Goal: Entertainment & Leisure: Consume media (video, audio)

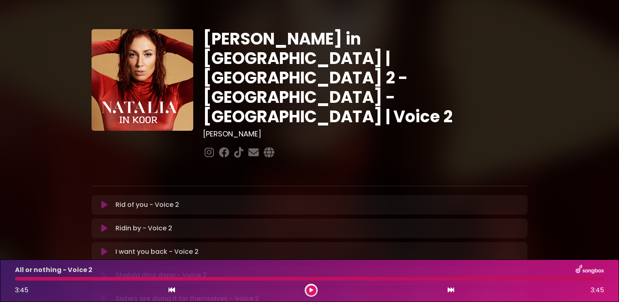
scroll to position [235, 0]
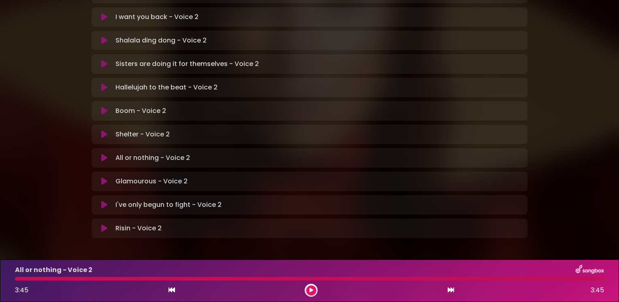
click at [102, 178] on icon at bounding box center [104, 182] width 6 height 8
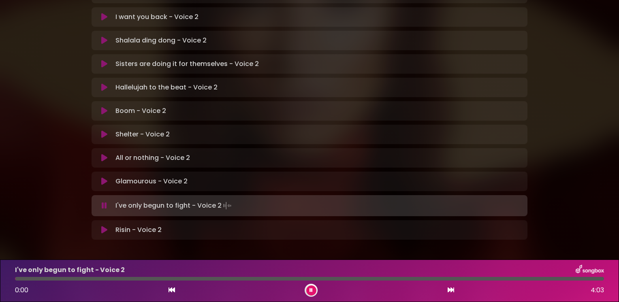
click at [102, 178] on icon at bounding box center [104, 182] width 6 height 8
click at [104, 178] on icon at bounding box center [104, 182] width 6 height 8
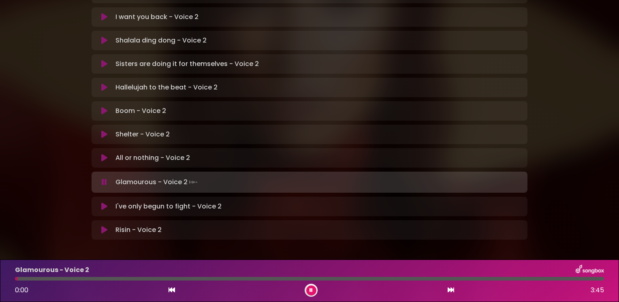
click at [105, 178] on icon at bounding box center [104, 182] width 5 height 8
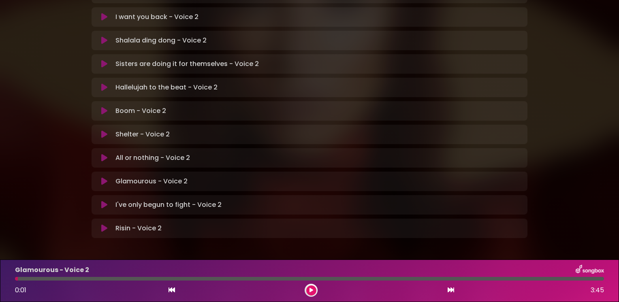
click at [104, 178] on icon at bounding box center [104, 182] width 6 height 8
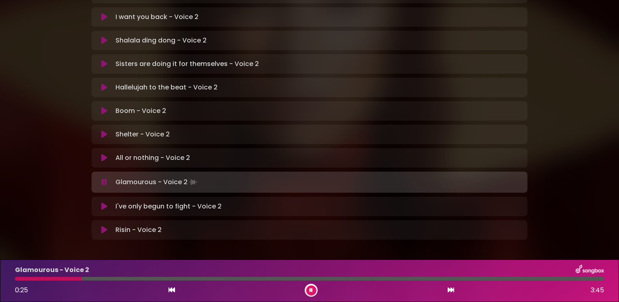
click at [310, 290] on icon at bounding box center [311, 290] width 3 height 5
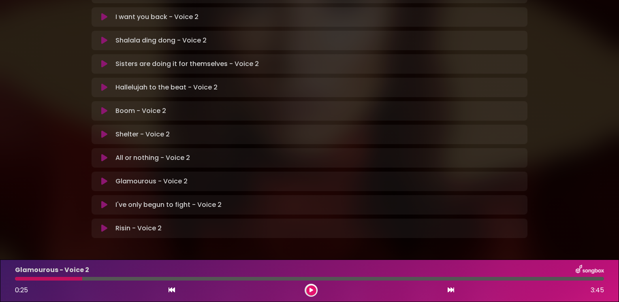
click at [311, 290] on icon at bounding box center [312, 290] width 4 height 5
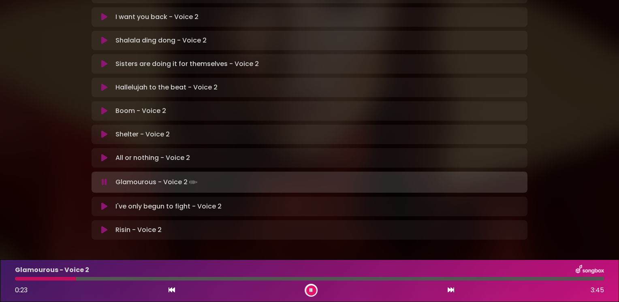
drag, startPoint x: 84, startPoint y: 279, endPoint x: 75, endPoint y: 279, distance: 9.3
click at [75, 279] on div at bounding box center [45, 279] width 61 height 4
drag, startPoint x: 86, startPoint y: 278, endPoint x: 75, endPoint y: 280, distance: 11.5
click at [75, 280] on div at bounding box center [46, 279] width 62 height 4
click at [313, 291] on button at bounding box center [311, 291] width 10 height 10
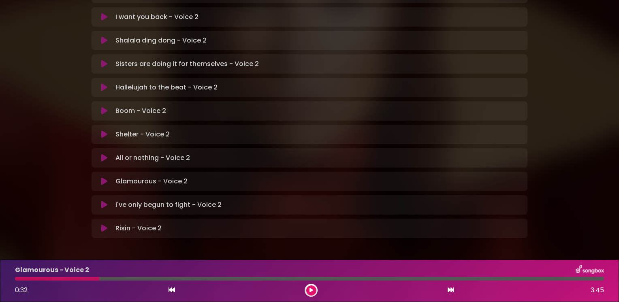
drag, startPoint x: 313, startPoint y: 291, endPoint x: 264, endPoint y: 287, distance: 48.4
click at [311, 291] on icon at bounding box center [312, 290] width 4 height 5
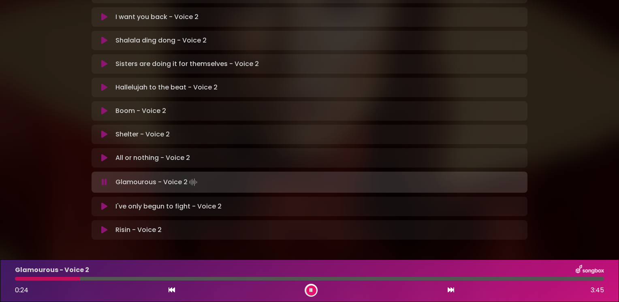
drag, startPoint x: 101, startPoint y: 281, endPoint x: 78, endPoint y: 279, distance: 22.8
click at [78, 279] on div at bounding box center [47, 279] width 65 height 4
drag, startPoint x: 84, startPoint y: 280, endPoint x: 61, endPoint y: 280, distance: 23.1
click at [61, 280] on div at bounding box center [38, 279] width 47 height 4
drag, startPoint x: 89, startPoint y: 282, endPoint x: 73, endPoint y: 284, distance: 16.3
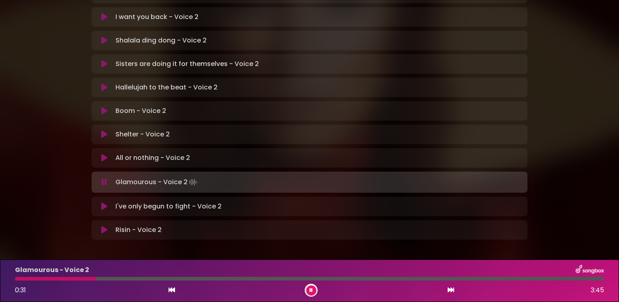
click at [73, 284] on div "Glamourous - Voice 2 0:31 3:45" at bounding box center [309, 281] width 599 height 32
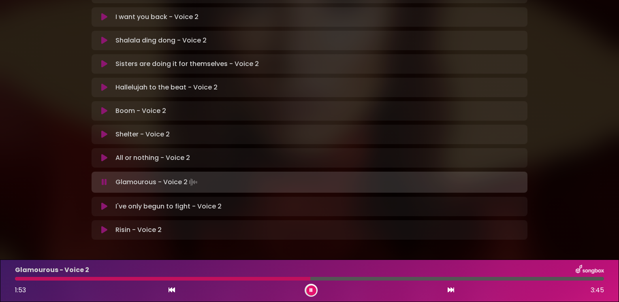
click at [310, 291] on icon at bounding box center [311, 290] width 3 height 5
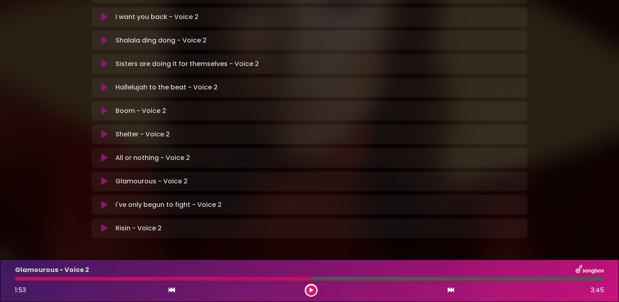
click at [313, 292] on icon at bounding box center [312, 290] width 4 height 5
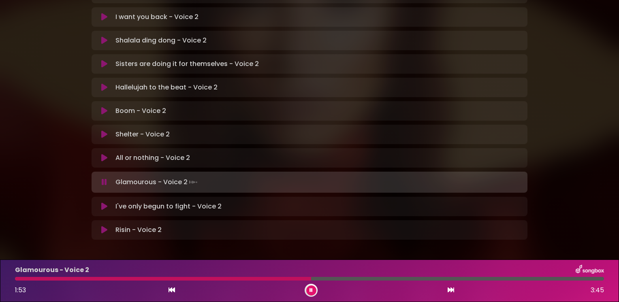
click at [311, 292] on icon at bounding box center [311, 290] width 3 height 5
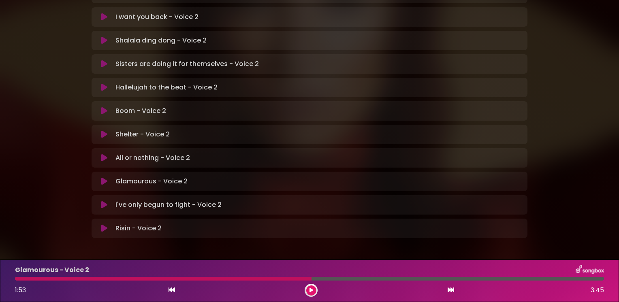
click at [311, 292] on icon at bounding box center [312, 290] width 4 height 5
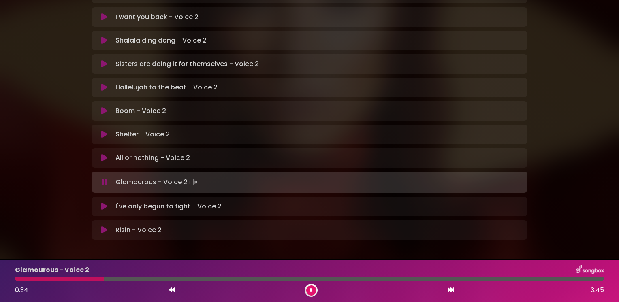
click at [104, 203] on icon at bounding box center [104, 207] width 6 height 8
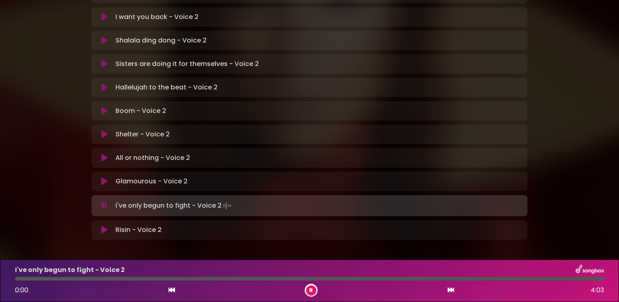
click at [101, 178] on icon at bounding box center [104, 182] width 6 height 8
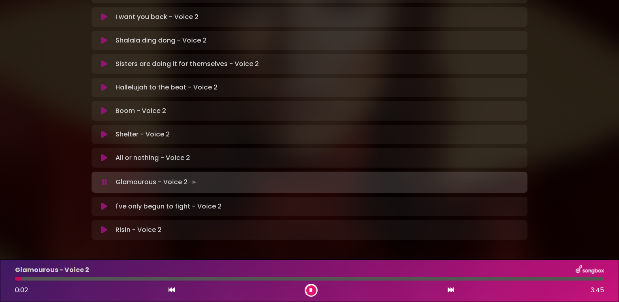
click at [105, 178] on icon at bounding box center [104, 182] width 5 height 8
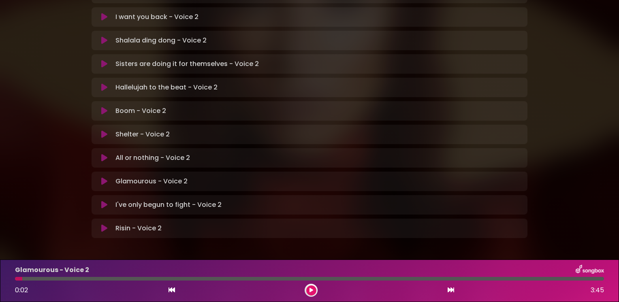
click at [311, 289] on icon at bounding box center [312, 290] width 4 height 5
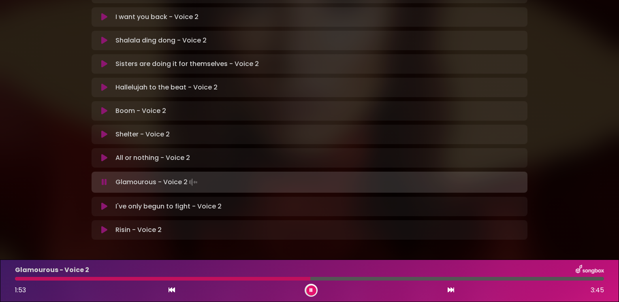
click at [310, 293] on icon at bounding box center [311, 290] width 3 height 5
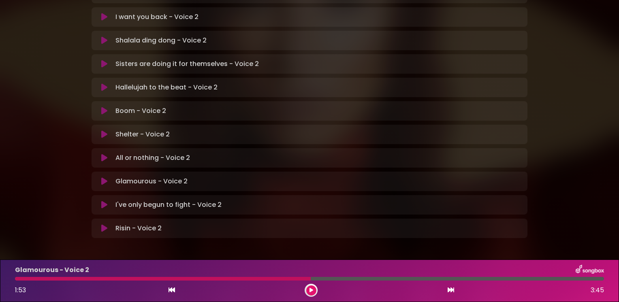
click at [311, 291] on icon at bounding box center [312, 290] width 4 height 5
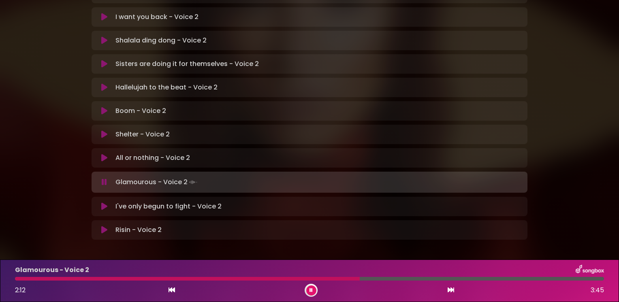
click at [360, 279] on div at bounding box center [187, 279] width 345 height 4
click at [311, 291] on icon at bounding box center [311, 290] width 3 height 5
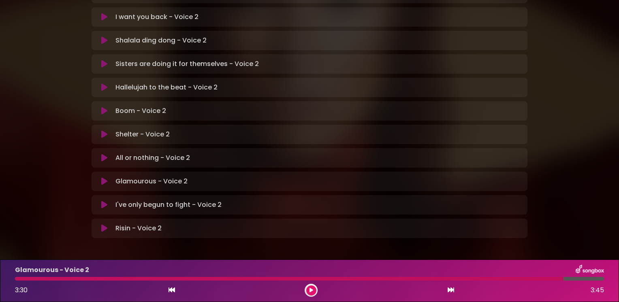
click at [311, 291] on icon at bounding box center [312, 290] width 4 height 5
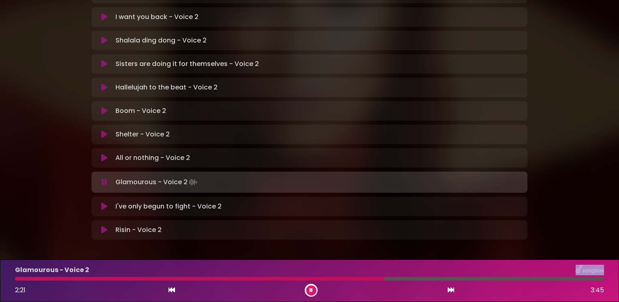
drag, startPoint x: 561, startPoint y: 281, endPoint x: 379, endPoint y: 275, distance: 182.1
click at [379, 275] on div "Glamourous - Voice 2 2:21 3:45" at bounding box center [309, 281] width 599 height 32
click at [313, 290] on button at bounding box center [311, 291] width 10 height 10
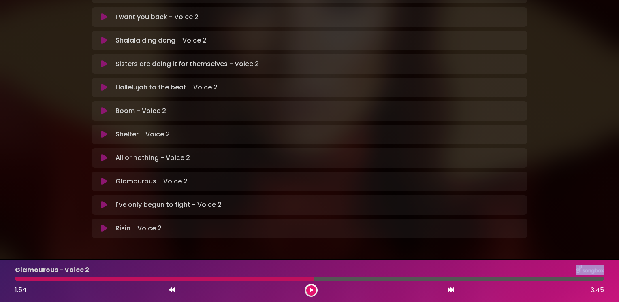
click at [311, 291] on icon at bounding box center [312, 290] width 4 height 5
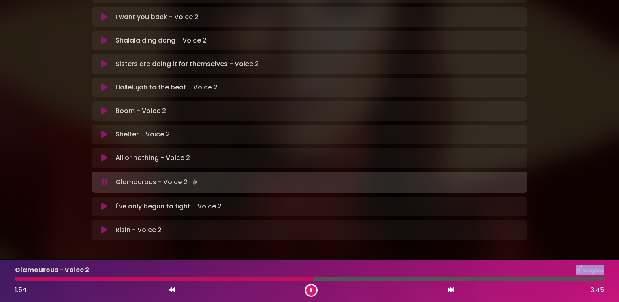
click at [313, 289] on button at bounding box center [311, 291] width 10 height 10
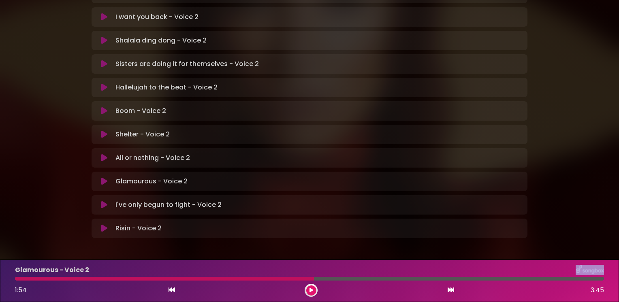
click at [311, 291] on icon at bounding box center [312, 290] width 4 height 5
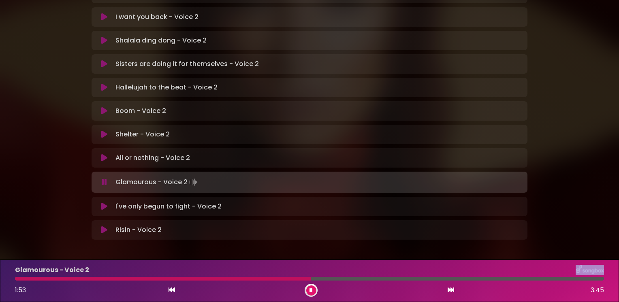
click at [311, 292] on icon at bounding box center [311, 290] width 3 height 5
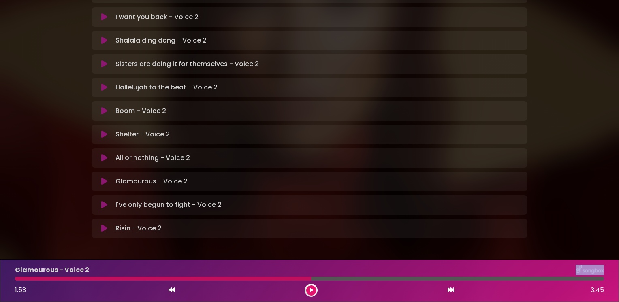
click at [312, 290] on icon at bounding box center [312, 290] width 4 height 5
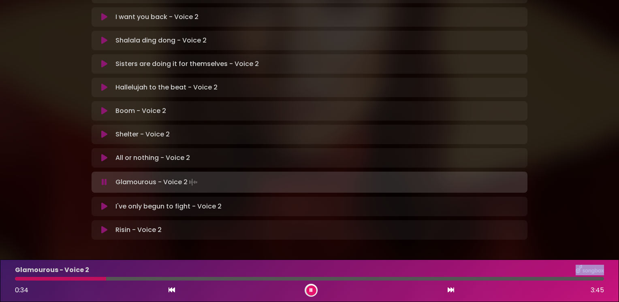
click at [105, 178] on icon at bounding box center [104, 182] width 5 height 8
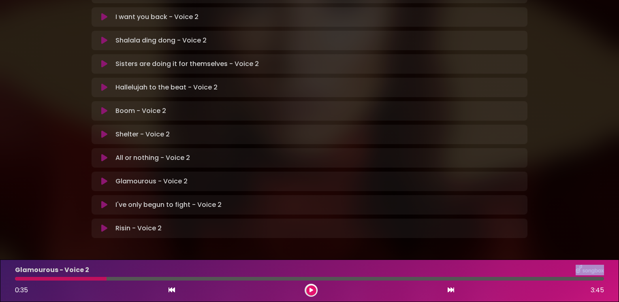
click at [311, 291] on icon at bounding box center [312, 290] width 4 height 5
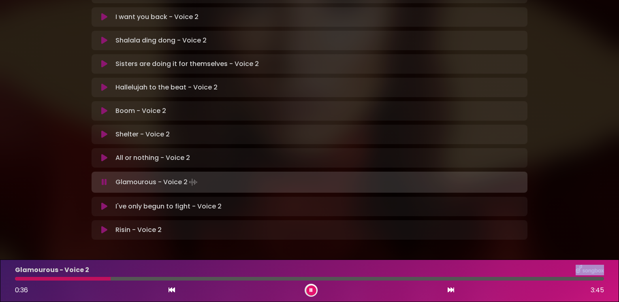
click at [311, 290] on icon at bounding box center [311, 290] width 3 height 5
